Goal: Task Accomplishment & Management: Manage account settings

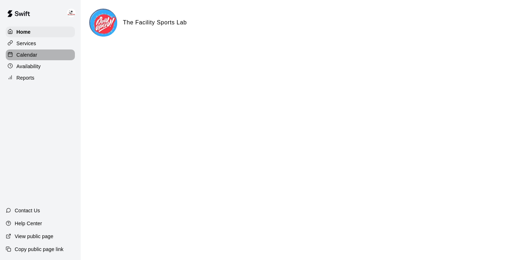
click at [28, 56] on p "Calendar" at bounding box center [26, 54] width 21 height 7
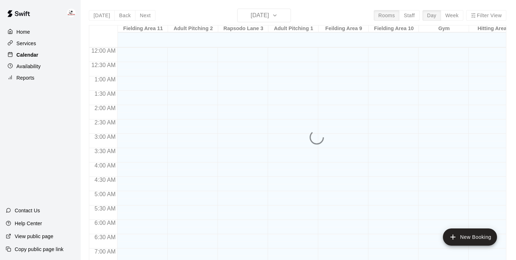
scroll to position [446, 0]
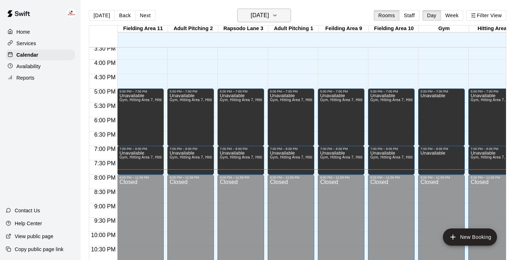
click at [278, 13] on icon "button" at bounding box center [275, 15] width 6 height 9
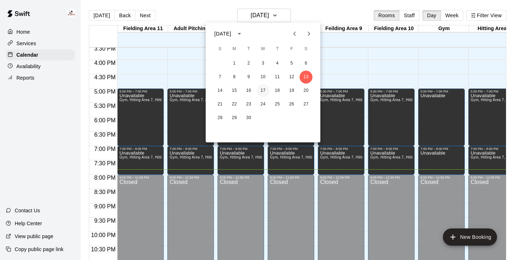
click at [261, 90] on button "17" at bounding box center [262, 90] width 13 height 13
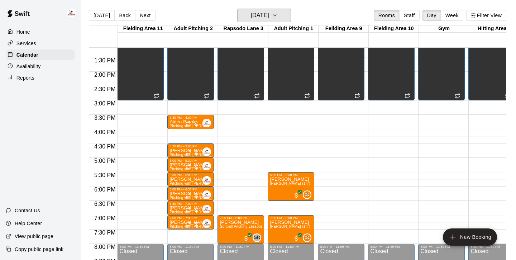
scroll to position [365, 0]
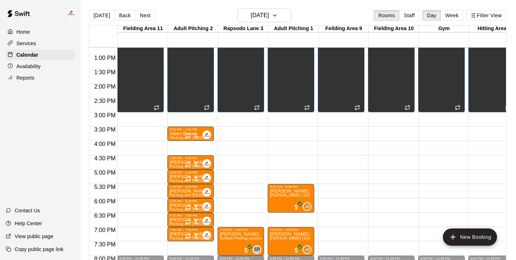
click at [30, 68] on p "Availability" at bounding box center [28, 66] width 24 height 7
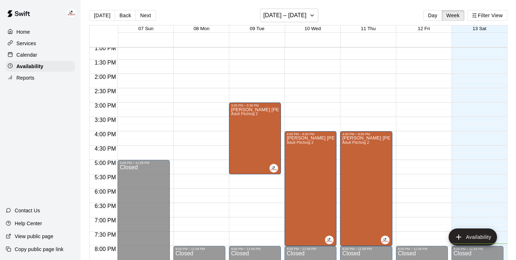
scroll to position [372, 0]
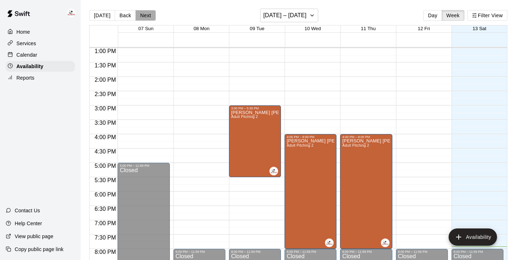
click at [139, 18] on button "Next" at bounding box center [145, 15] width 20 height 11
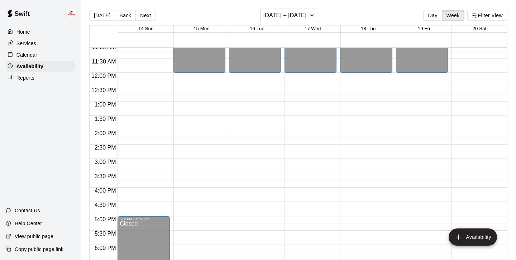
scroll to position [318, 0]
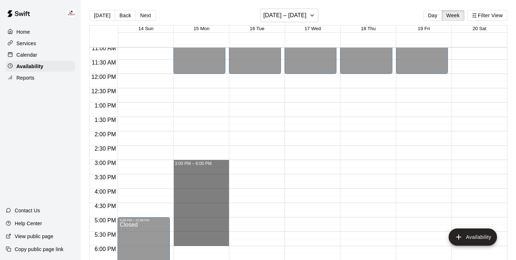
drag, startPoint x: 198, startPoint y: 163, endPoint x: 206, endPoint y: 239, distance: 76.3
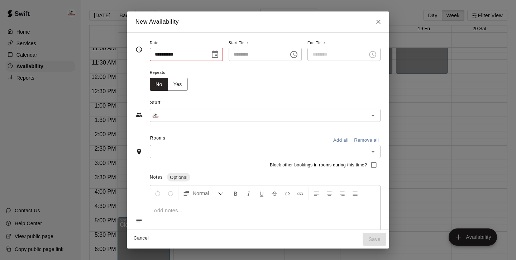
type input "**********"
type input "********"
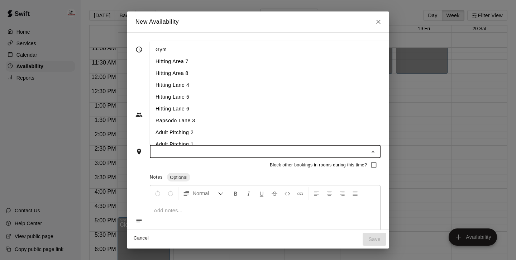
click at [195, 147] on input "text" at bounding box center [259, 151] width 215 height 9
click at [182, 132] on li "Adult Pitching 2" at bounding box center [270, 132] width 241 height 12
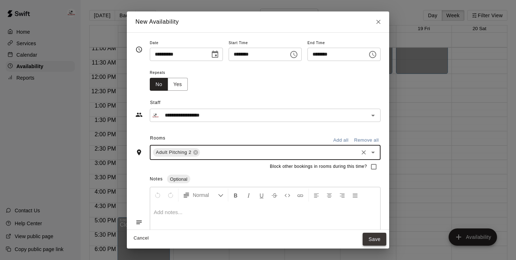
click at [379, 241] on button "Save" at bounding box center [375, 238] width 24 height 13
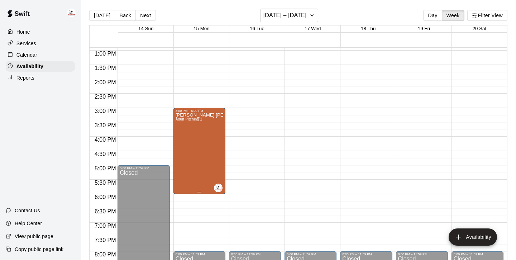
scroll to position [369, 0]
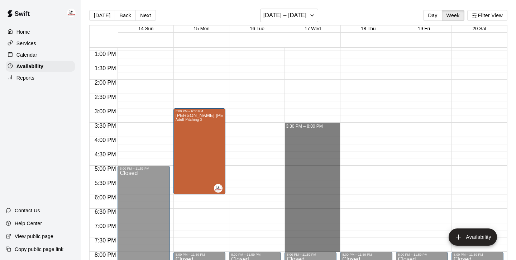
drag, startPoint x: 308, startPoint y: 126, endPoint x: 316, endPoint y: 251, distance: 125.9
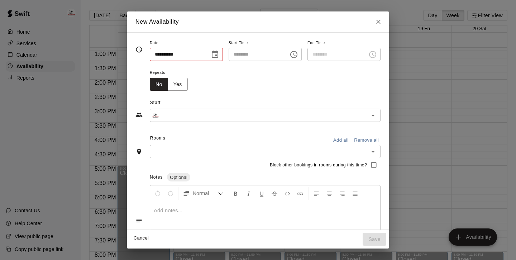
type input "**********"
type input "********"
type input "**********"
click at [224, 150] on input "text" at bounding box center [259, 151] width 215 height 9
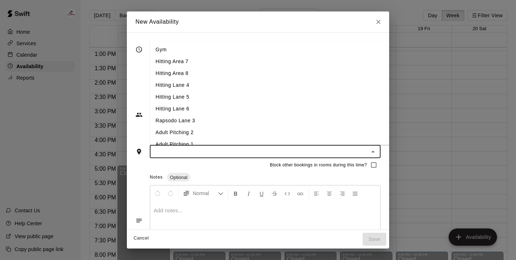
click at [191, 130] on li "Adult Pitching 2" at bounding box center [270, 132] width 241 height 12
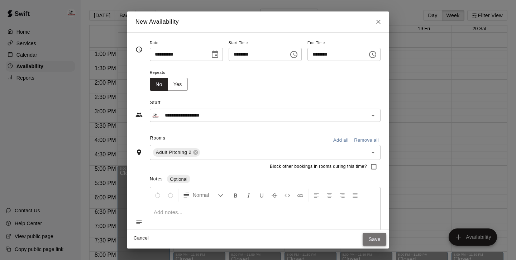
click at [382, 238] on button "Save" at bounding box center [375, 238] width 24 height 13
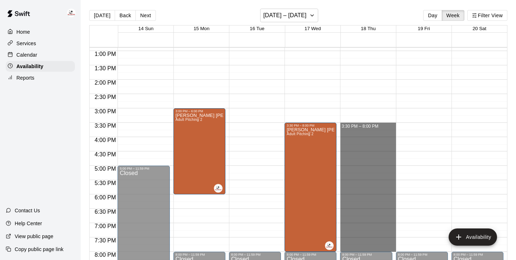
drag, startPoint x: 358, startPoint y: 126, endPoint x: 361, endPoint y: 251, distance: 125.1
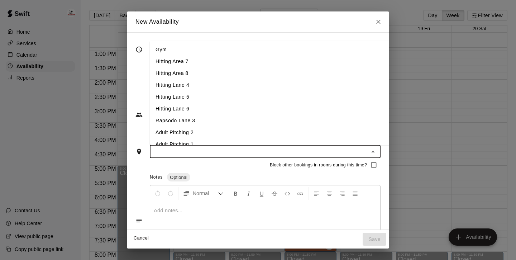
click at [299, 150] on input "text" at bounding box center [259, 151] width 215 height 9
click at [170, 134] on li "Adult Pitching 2" at bounding box center [270, 132] width 241 height 12
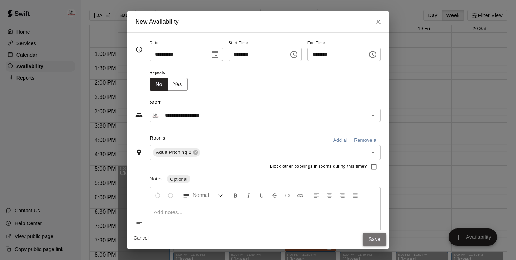
click at [382, 242] on button "Save" at bounding box center [375, 238] width 24 height 13
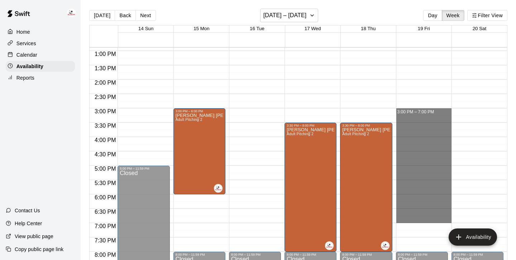
drag, startPoint x: 419, startPoint y: 112, endPoint x: 430, endPoint y: 217, distance: 105.9
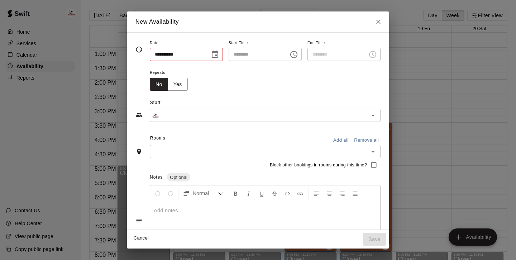
type input "**********"
type input "********"
type input "**********"
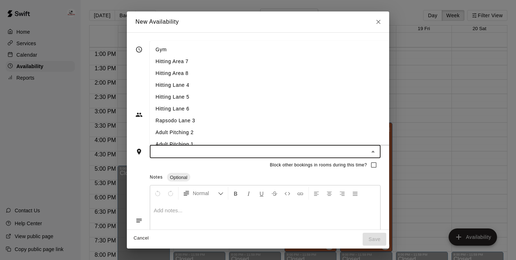
click at [237, 151] on input "text" at bounding box center [259, 151] width 215 height 9
click at [187, 132] on li "Adult Pitching 2" at bounding box center [270, 132] width 241 height 12
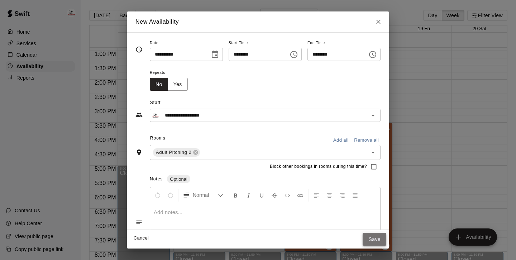
click at [386, 245] on button "Save" at bounding box center [375, 238] width 24 height 13
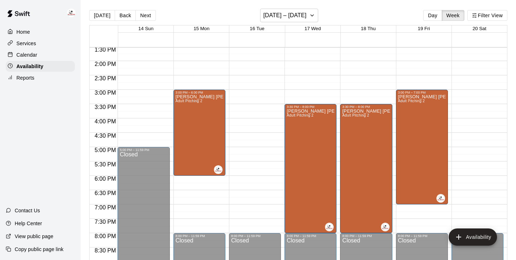
scroll to position [388, 0]
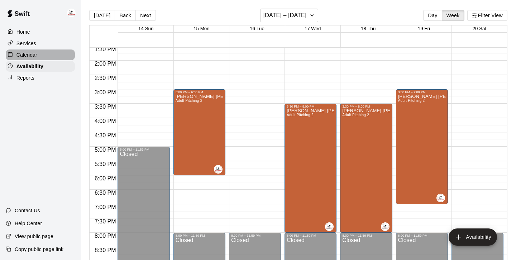
click at [34, 57] on p "Calendar" at bounding box center [26, 54] width 21 height 7
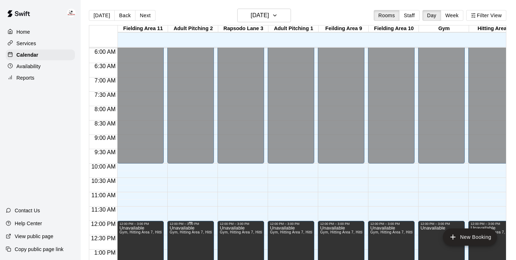
scroll to position [162, 0]
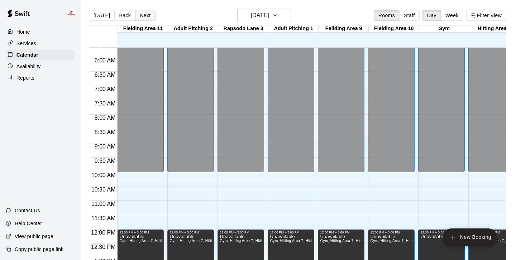
click at [143, 16] on button "Next" at bounding box center [145, 15] width 20 height 11
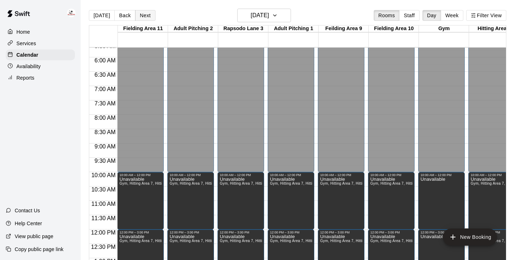
click at [143, 16] on button "Next" at bounding box center [145, 15] width 20 height 11
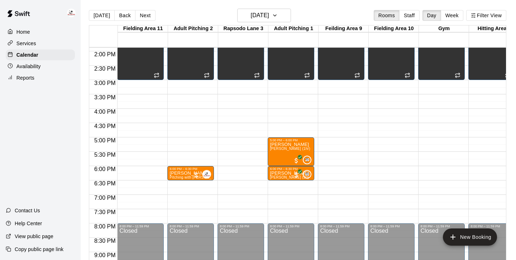
scroll to position [395, 0]
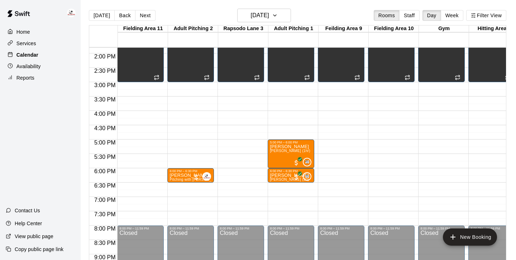
click at [47, 54] on div "Calendar" at bounding box center [40, 54] width 69 height 11
